Goal: Task Accomplishment & Management: Use online tool/utility

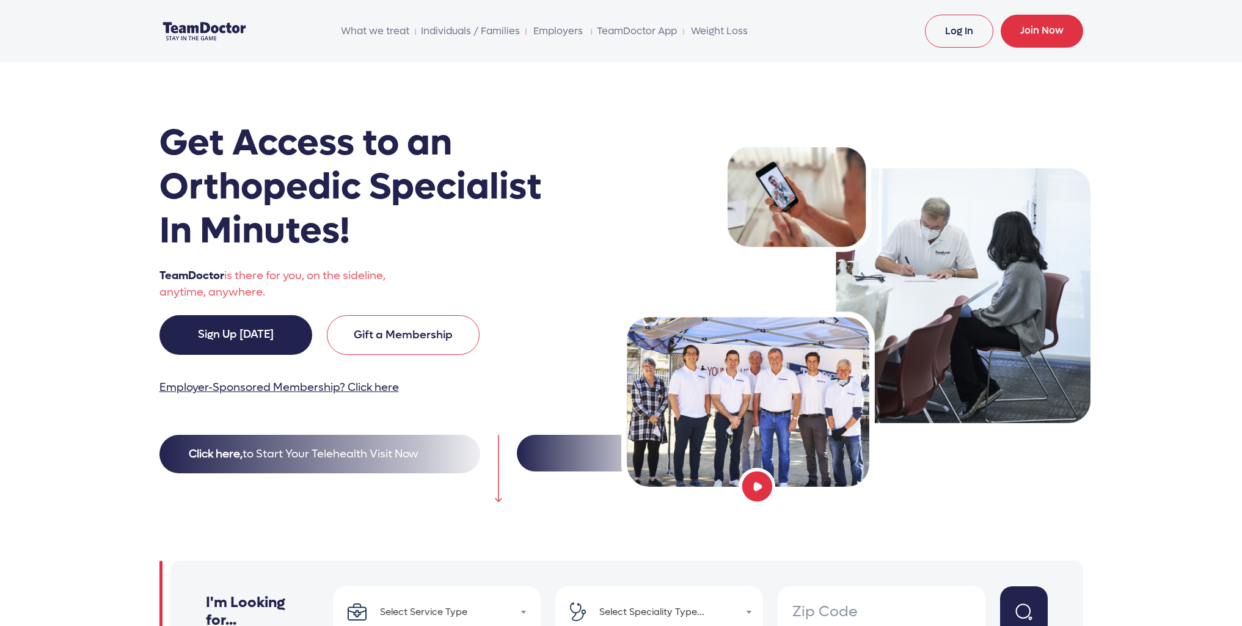
click at [958, 35] on link "Log In" at bounding box center [959, 31] width 68 height 33
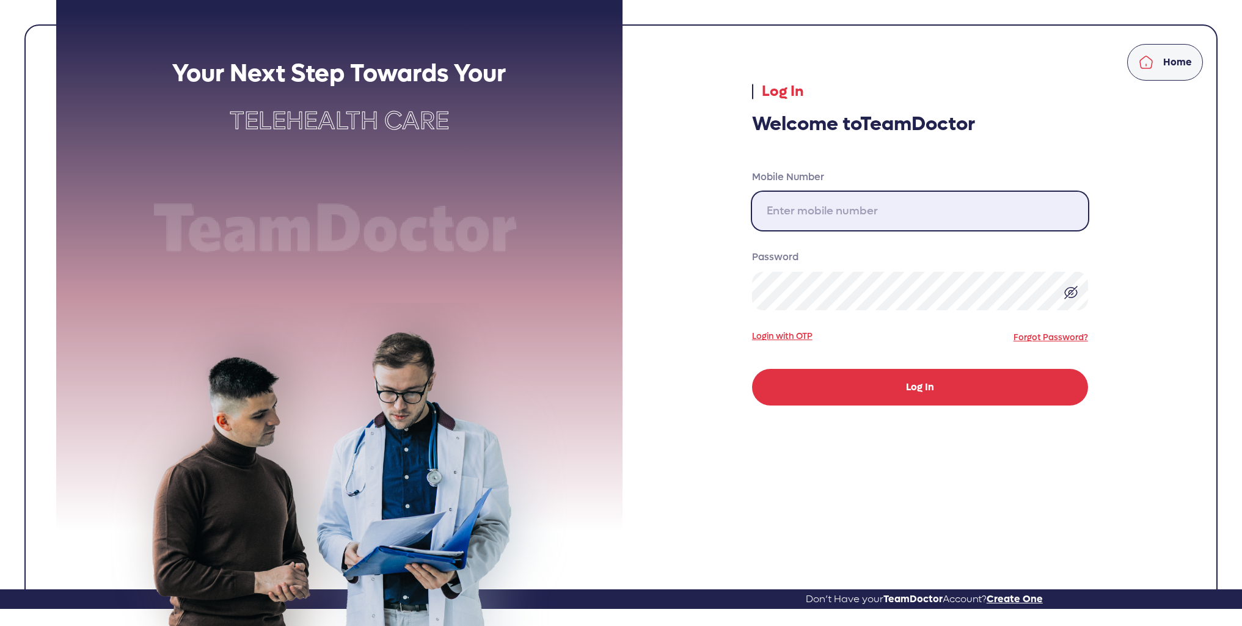
type input "[PHONE_NUMBER]"
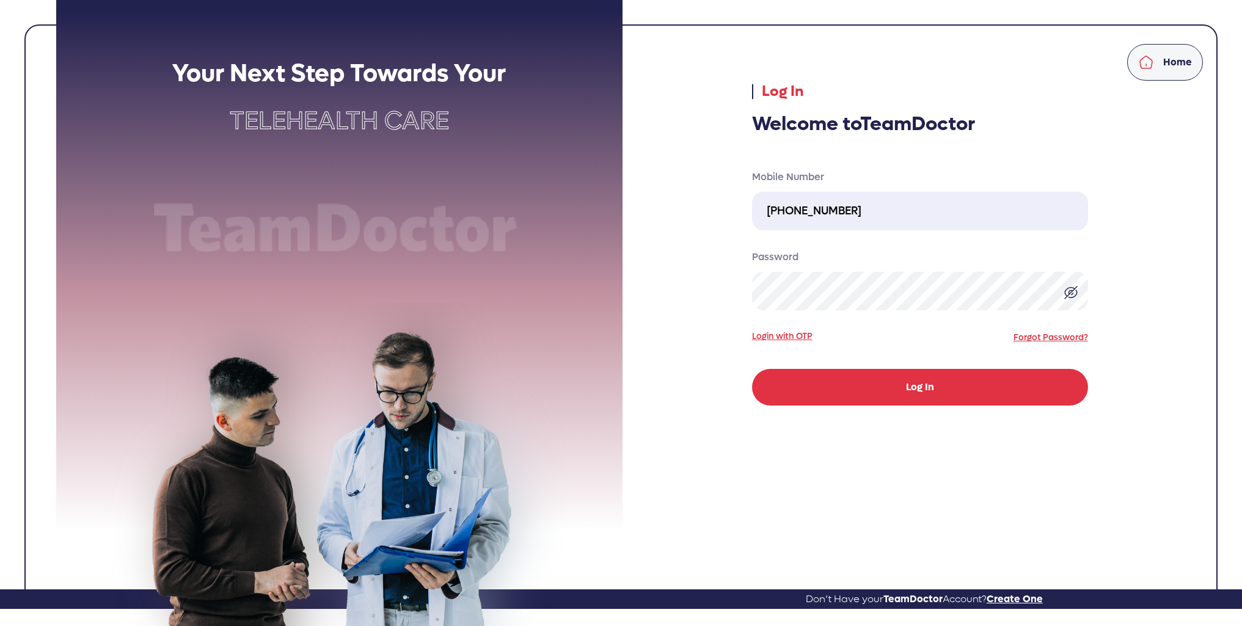
click at [900, 387] on button "Log In" at bounding box center [920, 387] width 336 height 37
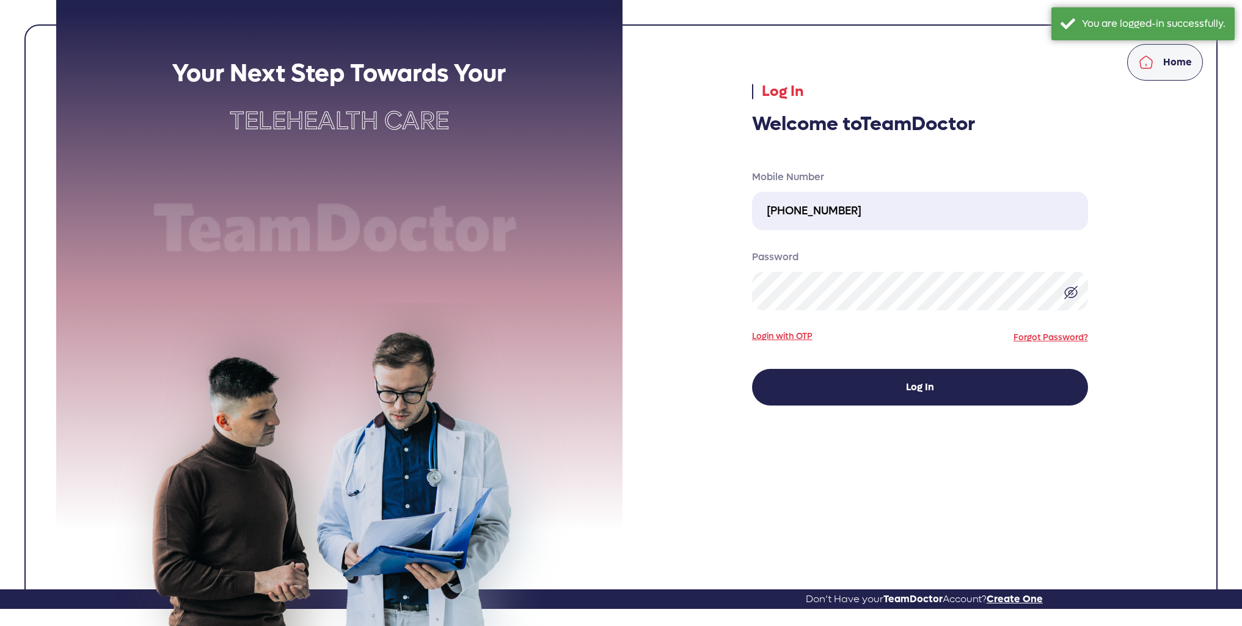
select select "pending"
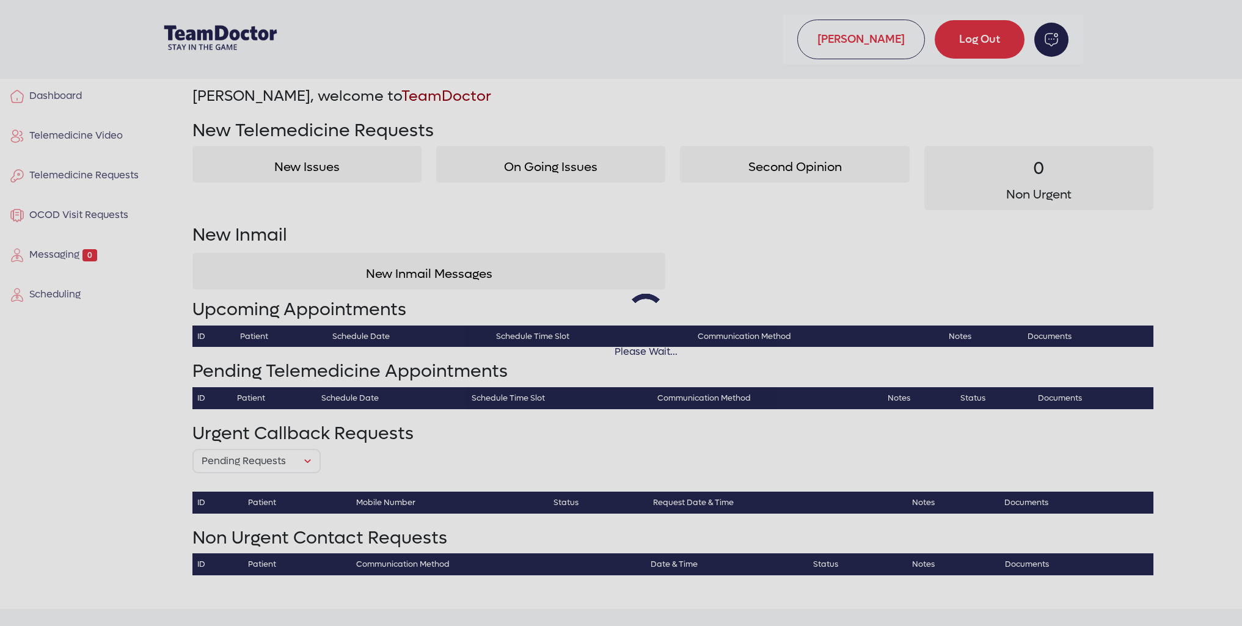
select select "pending"
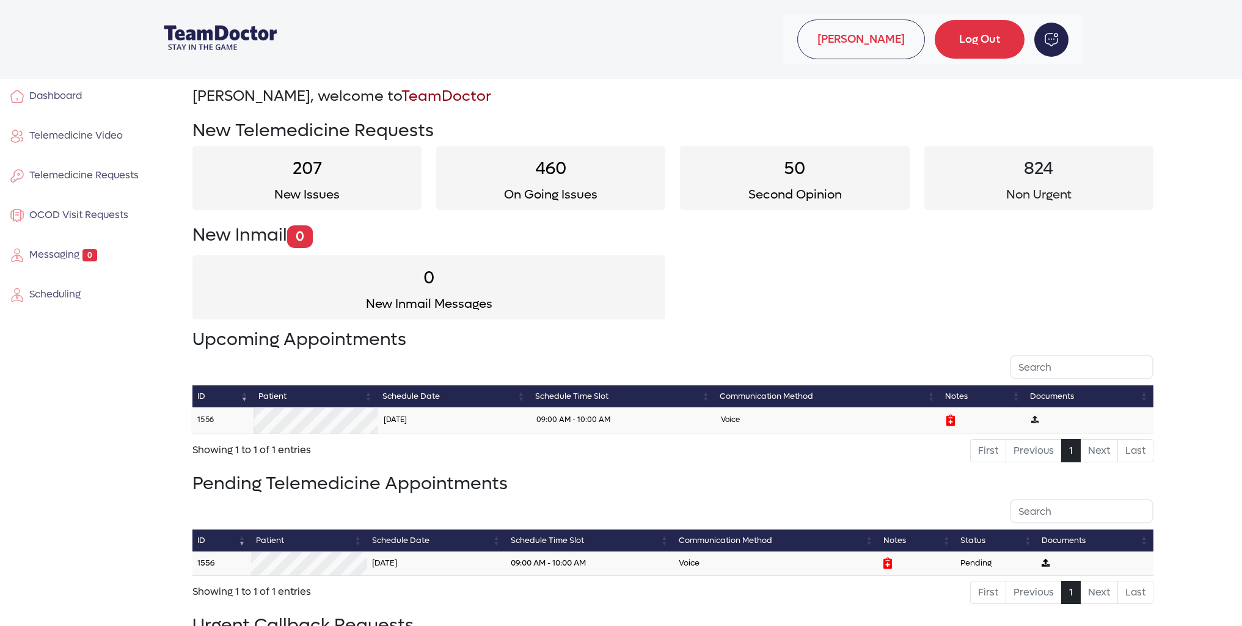
click at [202, 417] on link "1556" at bounding box center [205, 419] width 17 height 10
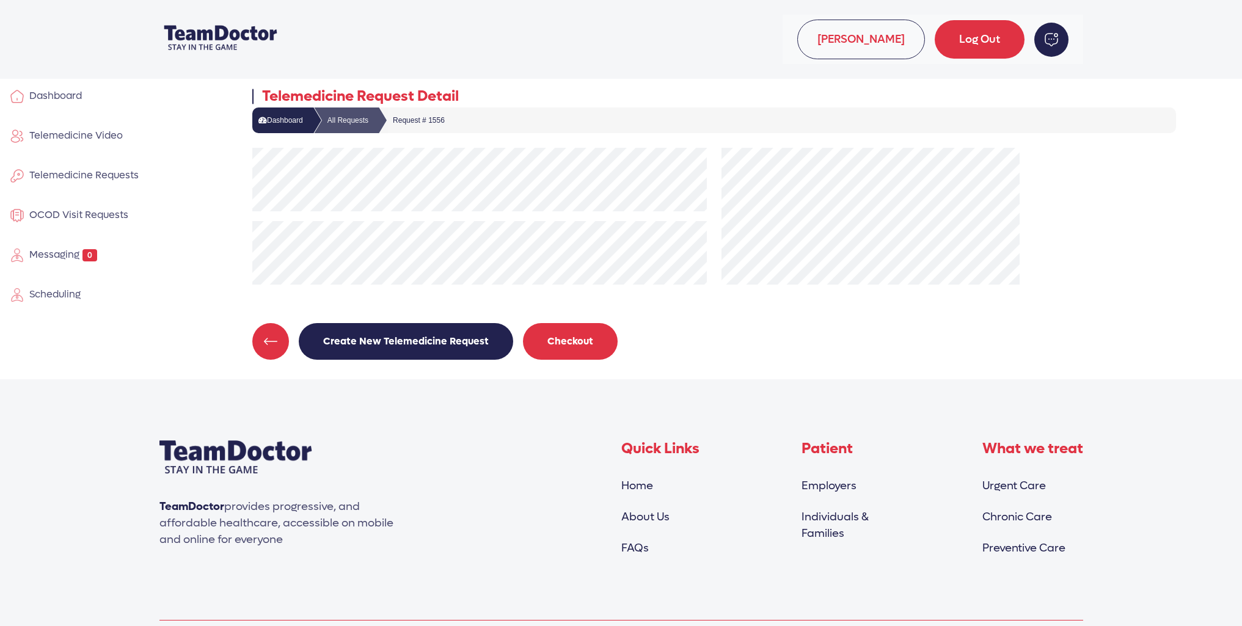
click at [582, 345] on button "Checkout" at bounding box center [570, 341] width 95 height 37
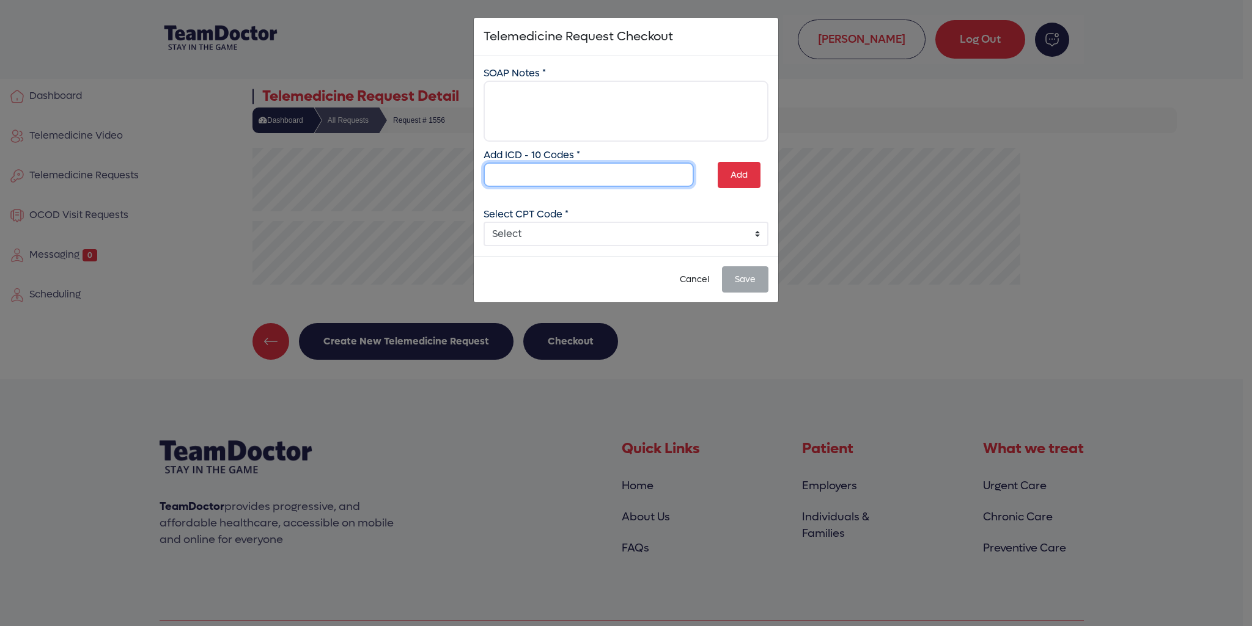
click at [554, 175] on input "text" at bounding box center [588, 175] width 210 height 24
type input "M43.06"
click at [739, 178] on button "Add" at bounding box center [738, 175] width 43 height 26
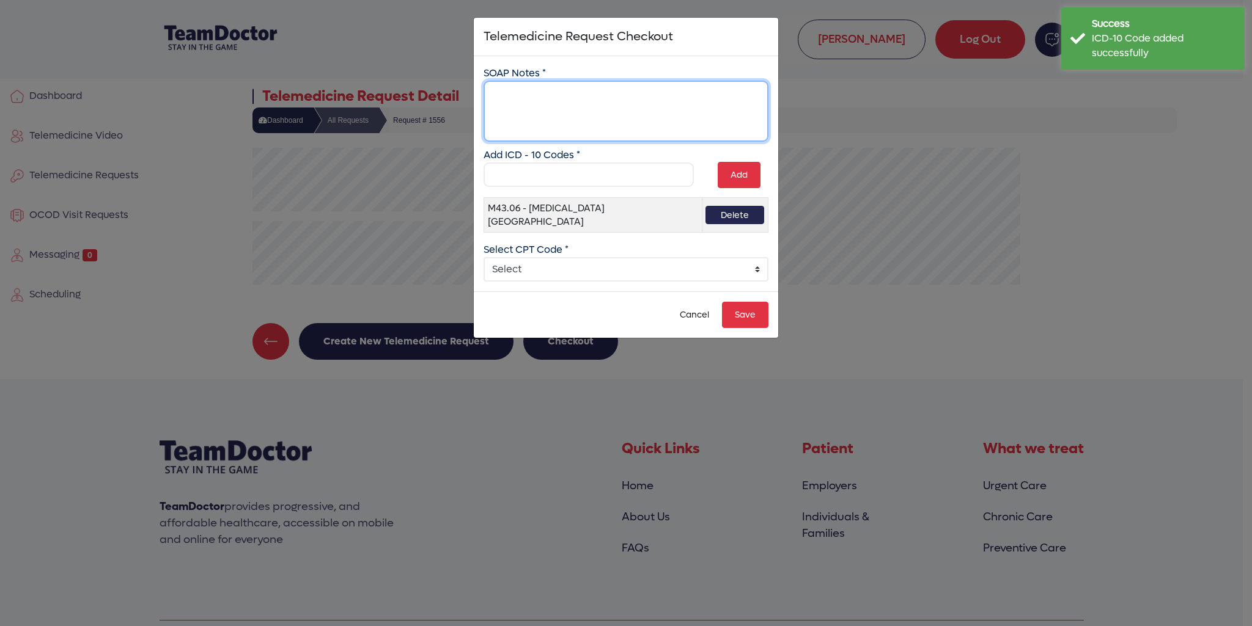
click at [603, 101] on textarea at bounding box center [625, 111] width 285 height 61
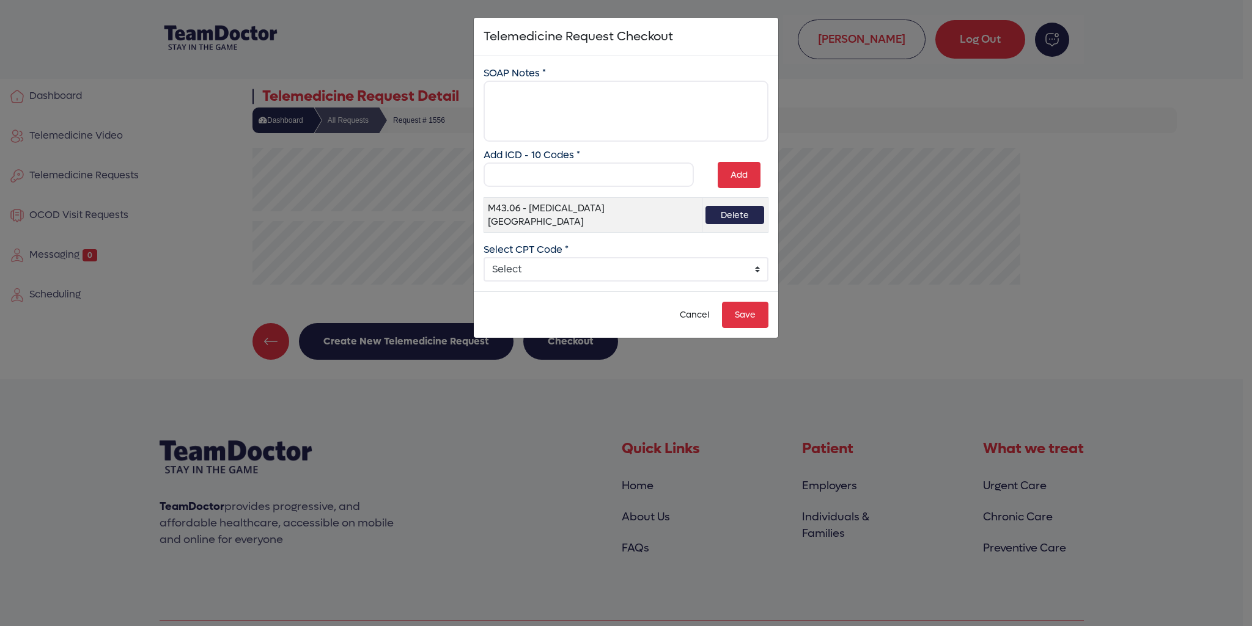
click at [757, 261] on div "SOAP Notes * Add ICD - 10 Codes * Add M43.06 - Spondylolysis, lumbar region Del…" at bounding box center [625, 174] width 285 height 216
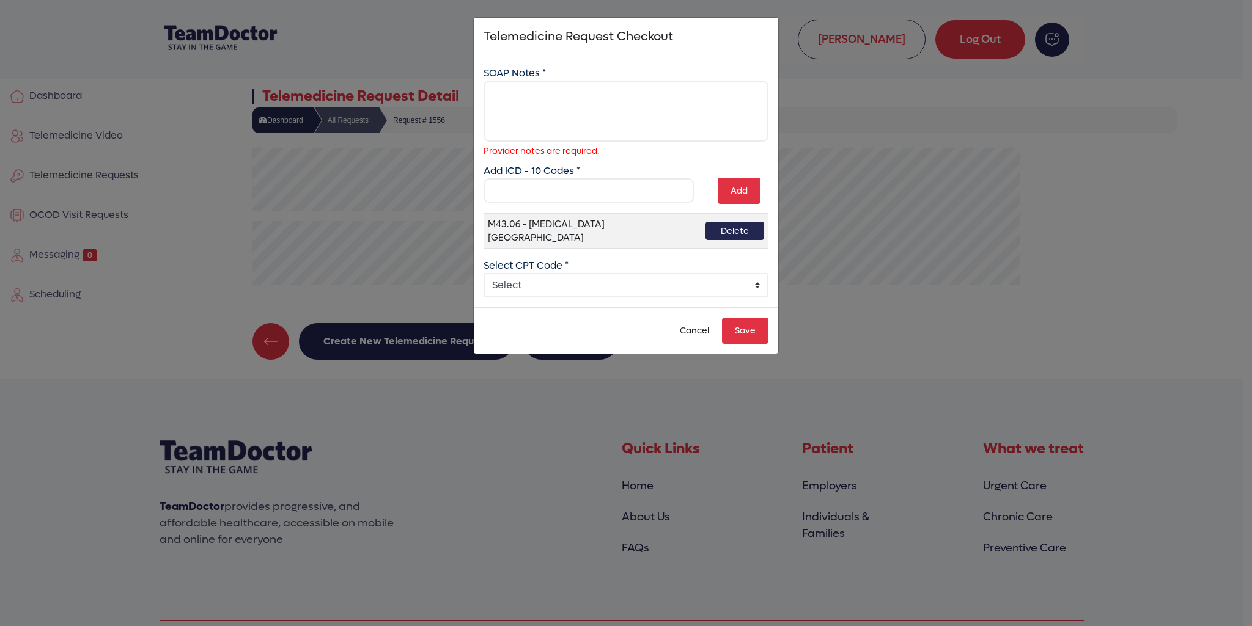
select select "5: 5"
click at [483, 273] on select "Select 99241 - Online Digital E/M 5-10 min 99242 - Online Digital E/M 11-20 min…" at bounding box center [625, 285] width 285 height 24
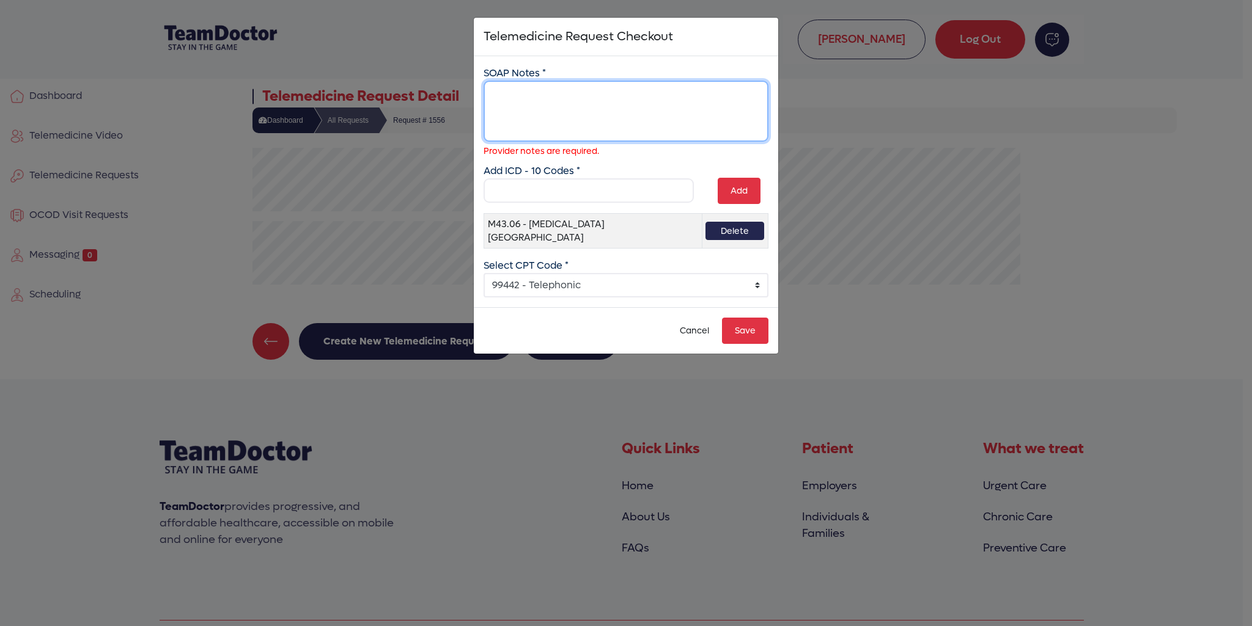
click at [527, 98] on textarea at bounding box center [625, 111] width 285 height 61
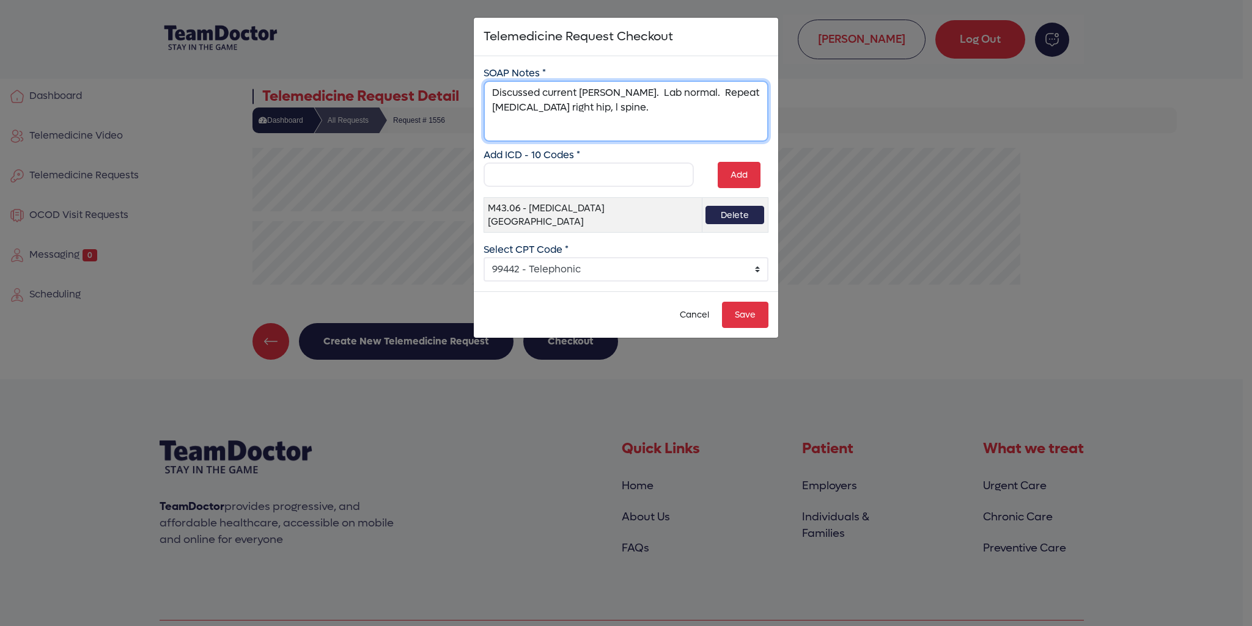
click at [590, 93] on textarea "Discussed current staus. Lab normal. Repeat MRI right hip, l spine." at bounding box center [625, 111] width 285 height 61
type textarea "Discussed current status. Lab normal. Repeat MRI right hip, l spine."
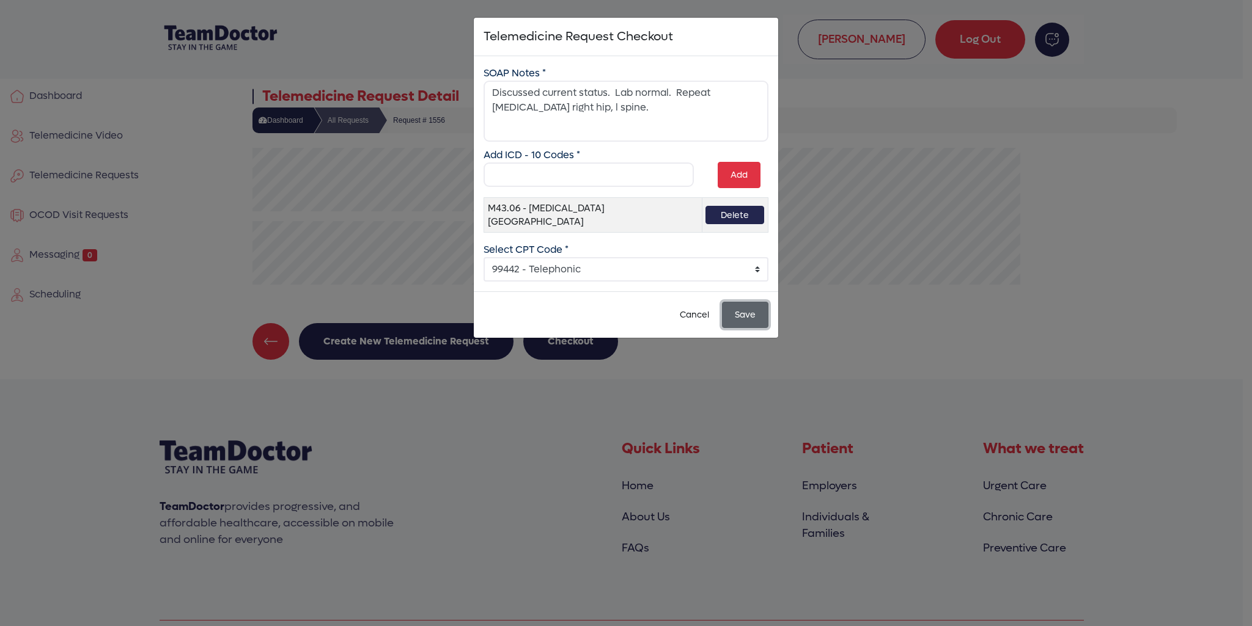
click at [743, 303] on button "Save" at bounding box center [745, 315] width 46 height 26
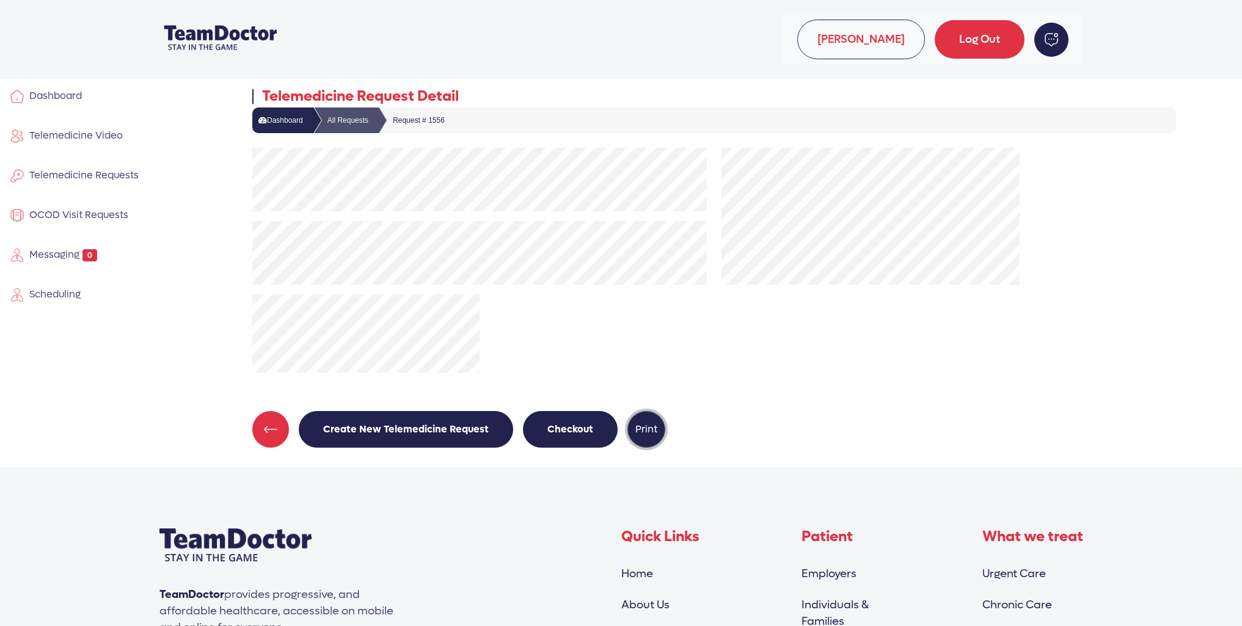
click at [642, 430] on button "Print" at bounding box center [647, 429] width 38 height 37
